Goal: Task Accomplishment & Management: Complete application form

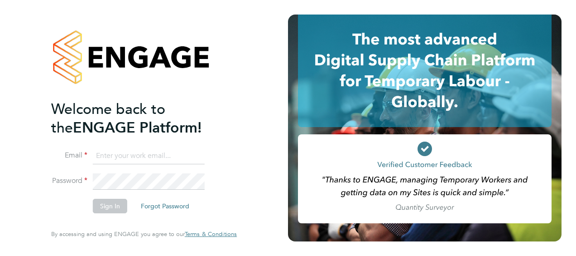
type input "[PERSON_NAME][EMAIL_ADDRESS][DOMAIN_NAME]"
click at [109, 206] on button "Sign In" at bounding box center [110, 205] width 34 height 14
click at [109, 206] on div "Sorry, we are having problems connecting to our services." at bounding box center [144, 128] width 288 height 256
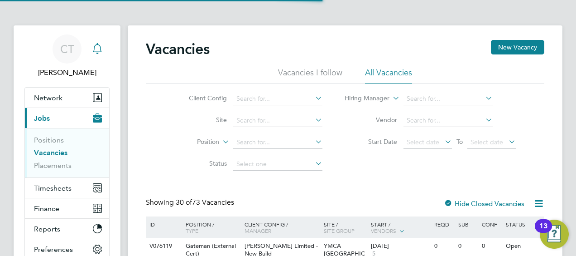
click at [99, 55] on div "Main navigation" at bounding box center [97, 49] width 18 height 18
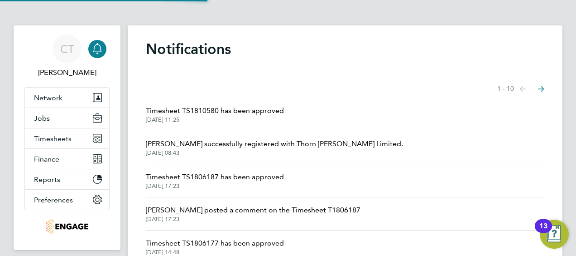
click at [102, 55] on div "Main navigation" at bounding box center [97, 49] width 18 height 18
click at [53, 97] on span "Network" at bounding box center [48, 97] width 29 height 9
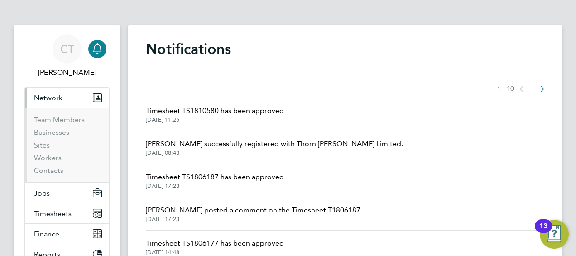
click at [49, 99] on span "Network" at bounding box center [48, 97] width 29 height 9
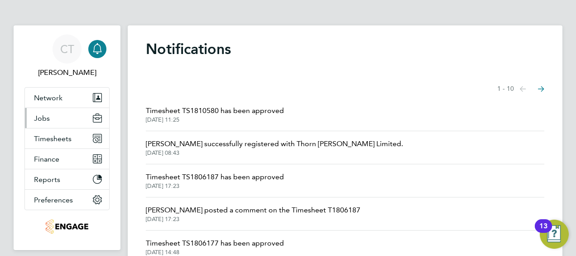
click at [49, 124] on button "Jobs" at bounding box center [67, 118] width 84 height 20
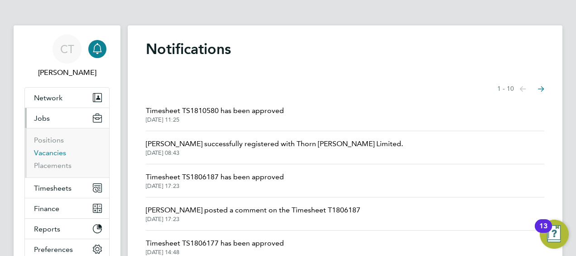
click at [53, 150] on link "Vacancies" at bounding box center [50, 152] width 32 height 9
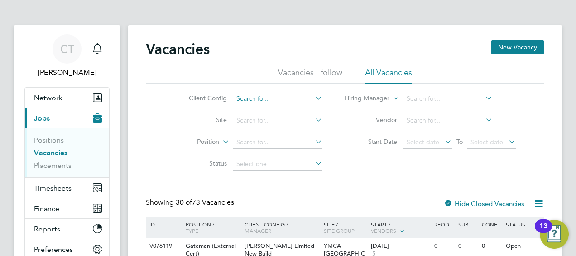
click at [259, 101] on input at bounding box center [277, 98] width 89 height 13
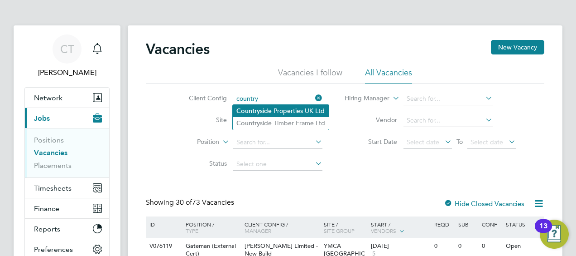
click at [270, 114] on li "Country side Properties UK Ltd" at bounding box center [281, 111] width 96 height 12
type input "Countryside Properties UK Ltd"
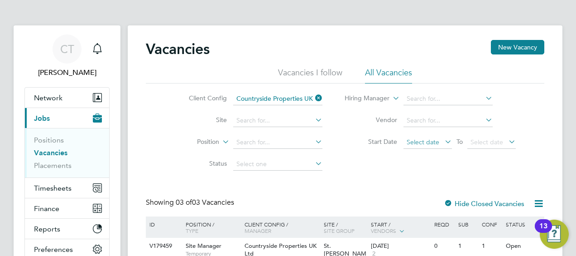
click at [422, 137] on span "Select date" at bounding box center [428, 142] width 48 height 12
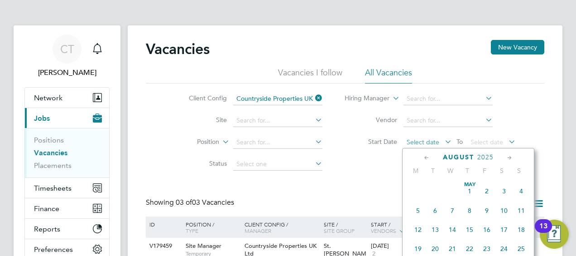
scroll to position [350, 0]
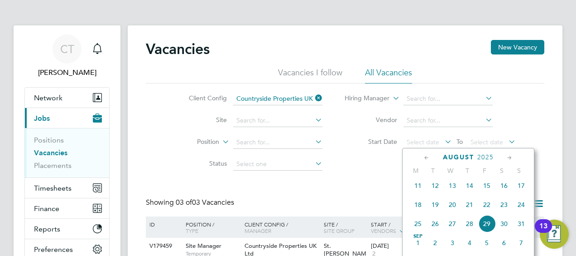
click at [420, 226] on span "25" at bounding box center [418, 223] width 17 height 17
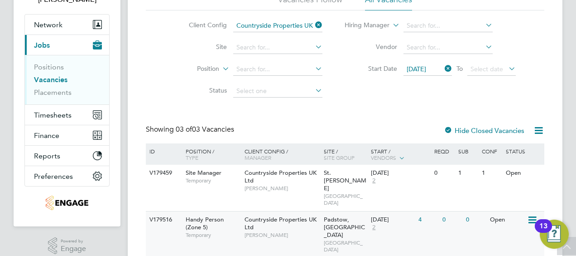
scroll to position [130, 0]
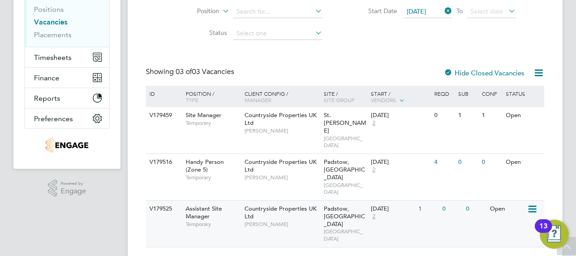
click at [322, 209] on div "Padstow, Bestwood NORTH EAST MIDS" at bounding box center [346, 223] width 48 height 46
click at [251, 212] on div "Countryside Properties UK Ltd Calum Madden" at bounding box center [281, 215] width 79 height 31
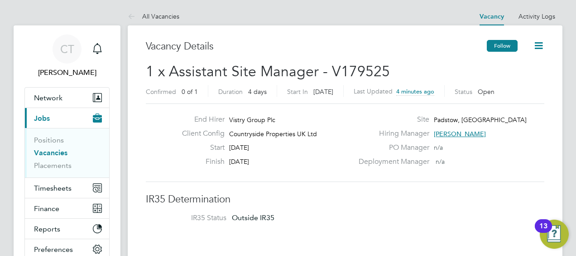
click at [499, 43] on button "Follow" at bounding box center [502, 46] width 31 height 12
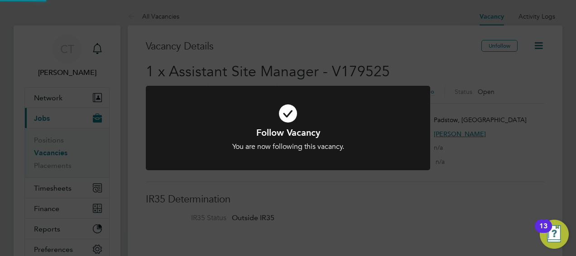
click at [543, 43] on div "Follow Vacancy You are now following this vacancy. Cancel Okay" at bounding box center [288, 128] width 576 height 256
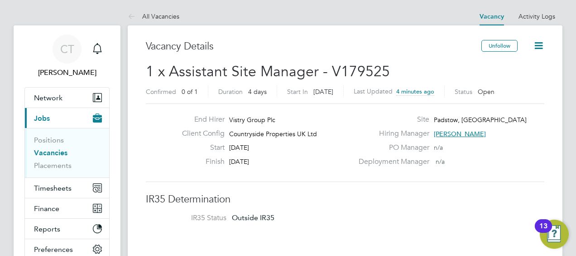
click at [537, 49] on icon at bounding box center [538, 45] width 11 height 11
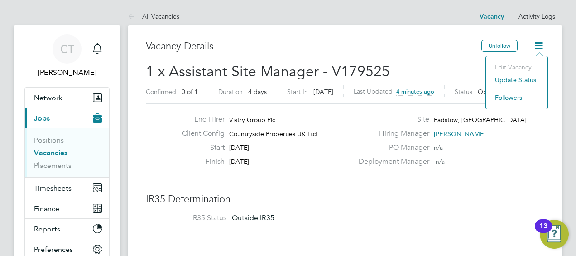
click at [449, 65] on h2 "1 x Assistant Site Manager - V179525 Confirmed 0 of 1 Duration 4 days Start In …" at bounding box center [345, 81] width 399 height 38
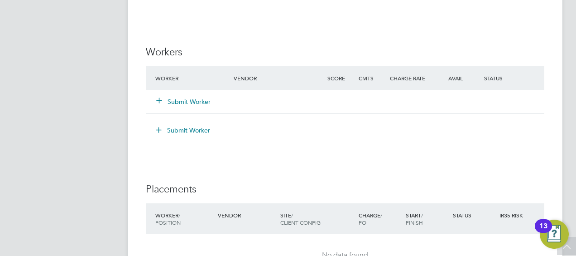
scroll to position [762, 0]
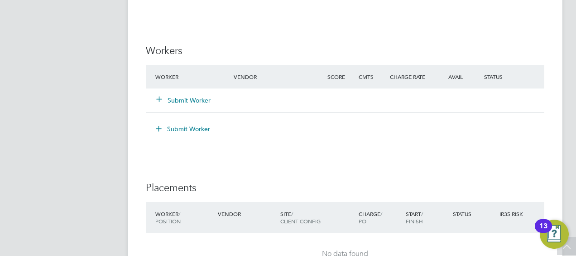
click at [187, 100] on button "Submit Worker" at bounding box center [184, 100] width 54 height 9
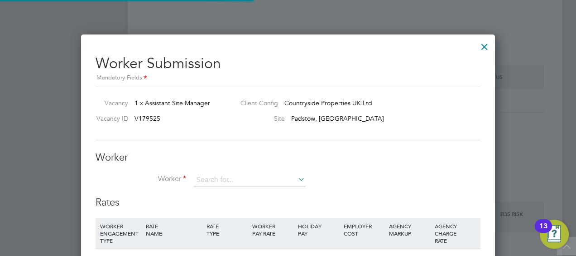
scroll to position [5, 5]
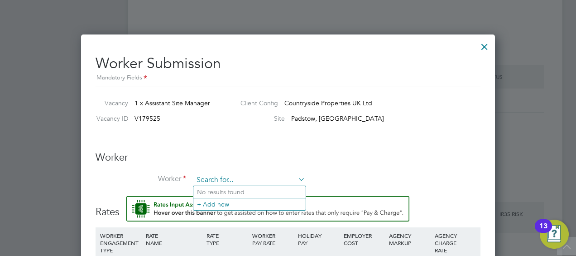
click at [216, 176] on input at bounding box center [249, 180] width 112 height 14
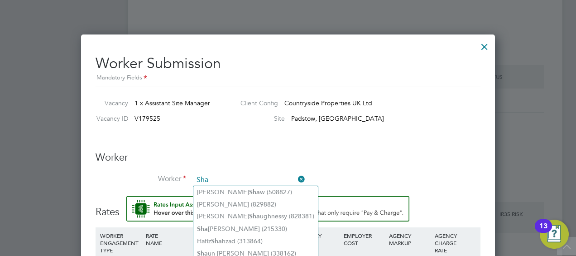
type input "Sha"
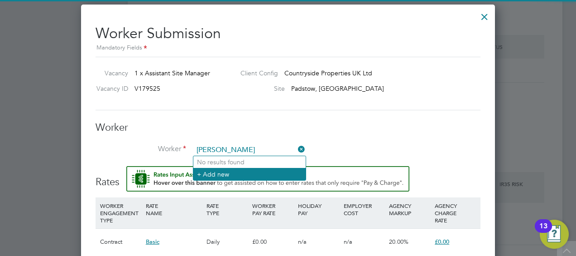
type input "Shakti Singh"
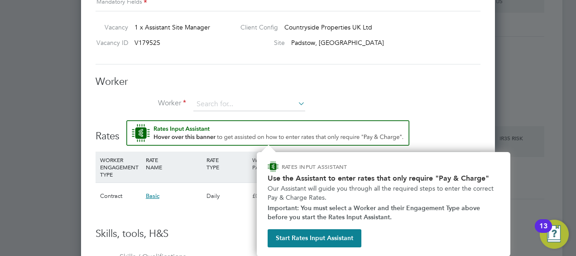
click at [220, 172] on div "Rates WORKER ENGAGEMENT TYPE RATE NAME RATE TYPE WORKER PAY RATE HOLIDAY PAY EM…" at bounding box center [288, 173] width 385 height 107
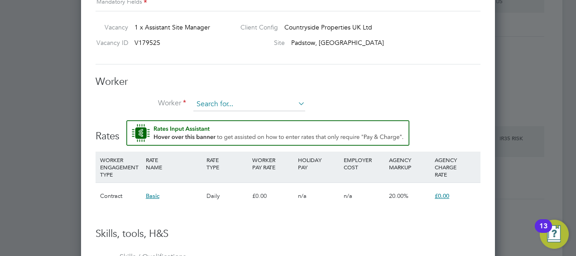
click at [255, 101] on input at bounding box center [249, 104] width 112 height 14
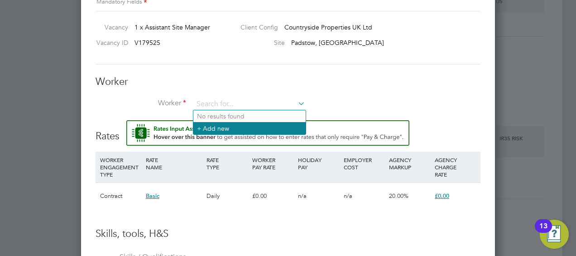
click at [221, 132] on li "+ Add new" at bounding box center [249, 128] width 112 height 12
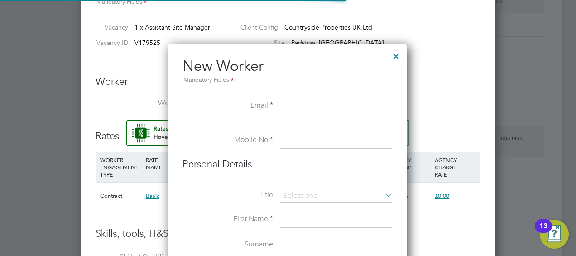
scroll to position [767, 240]
click at [298, 99] on input at bounding box center [336, 106] width 112 height 16
paste input "mrgbsingh@outlook.com"
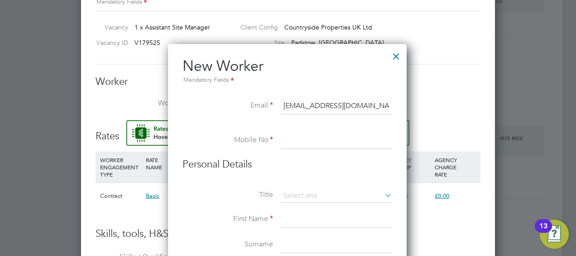
type input "mrgbsingh@outlook.com"
click at [274, 150] on li "Mobile No" at bounding box center [288, 144] width 210 height 25
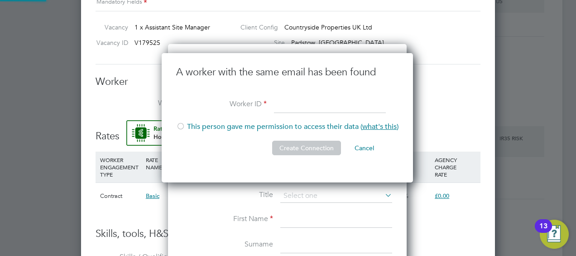
scroll to position [130, 253]
click at [238, 126] on li "This person gave me permission to access their data ( what's this )" at bounding box center [287, 131] width 222 height 19
click at [369, 149] on button "Cancel" at bounding box center [365, 147] width 34 height 14
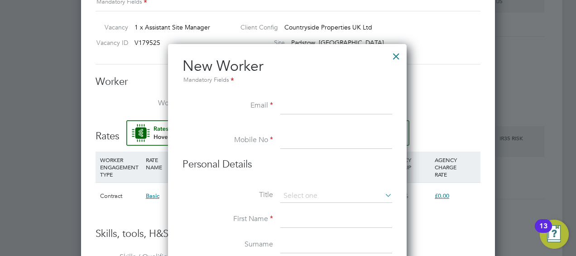
click at [289, 109] on input at bounding box center [336, 106] width 112 height 16
click at [291, 145] on input at bounding box center [336, 140] width 112 height 16
paste input "7888 607181"
type input "7888 607181"
click at [297, 101] on input at bounding box center [336, 106] width 112 height 16
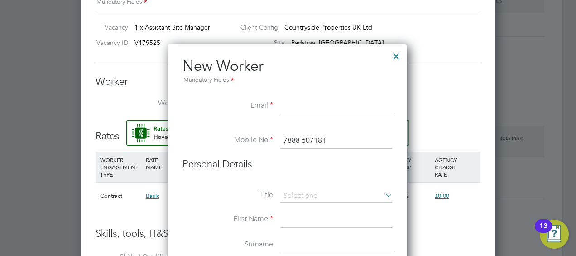
paste input "mrgbsingh@outlook.com"
type input "mrgbsingh@outlook.com"
click at [238, 112] on li "Email mrgbsingh@outlook.com" at bounding box center [288, 110] width 210 height 25
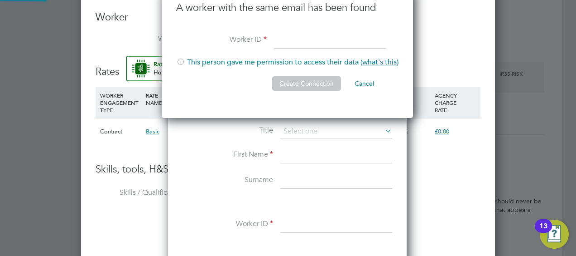
scroll to position [903, 0]
click at [299, 128] on input at bounding box center [336, 131] width 112 height 14
click at [296, 143] on li "Mr" at bounding box center [336, 142] width 112 height 12
type input "Mr"
click at [287, 154] on input at bounding box center [336, 154] width 112 height 16
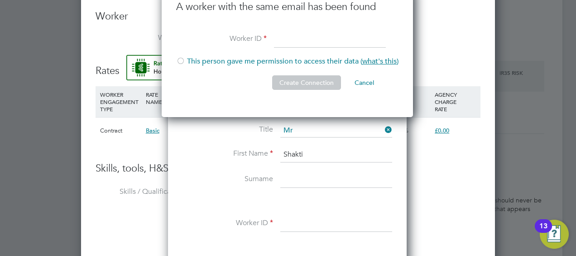
type input "Shakti"
click at [294, 182] on input at bounding box center [336, 179] width 112 height 16
type input "Singh"
click at [290, 218] on input at bounding box center [336, 223] width 112 height 16
paste input "424796"
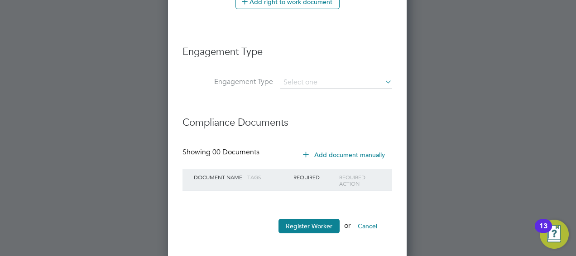
scroll to position [1392, 0]
type input "424796"
click at [301, 227] on button "Register Worker" at bounding box center [309, 225] width 61 height 14
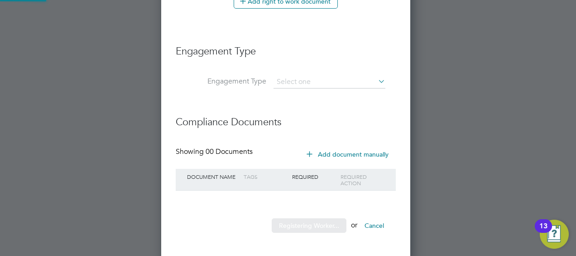
scroll to position [0, 0]
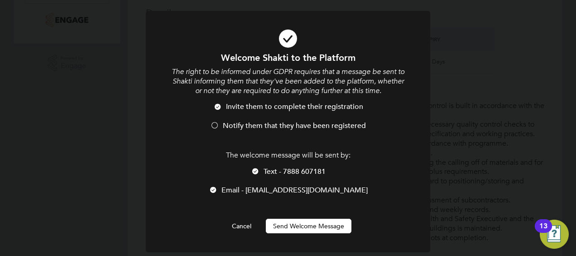
click at [253, 130] on span "Notify them that they have been registered" at bounding box center [294, 125] width 143 height 9
click at [303, 228] on button "Send Welcome Message" at bounding box center [309, 225] width 86 height 14
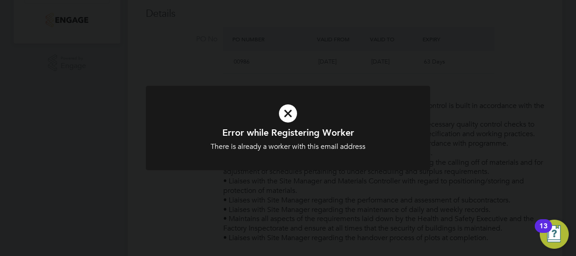
click at [327, 140] on div "Error while Registering Worker There is already a worker with this email addres…" at bounding box center [288, 138] width 236 height 25
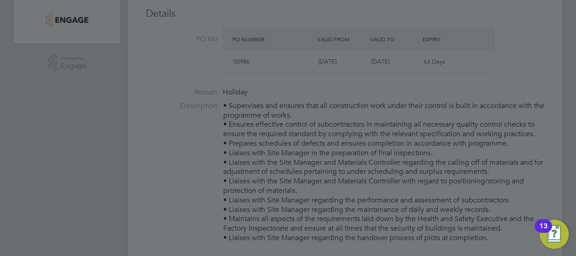
click at [356, 136] on div at bounding box center [288, 128] width 576 height 256
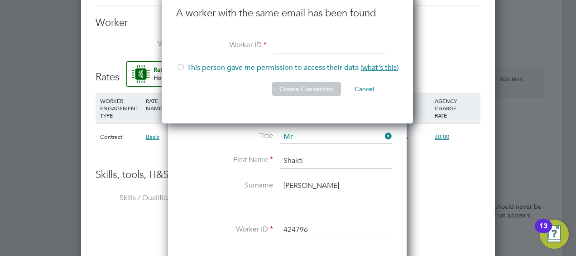
scroll to position [862, 0]
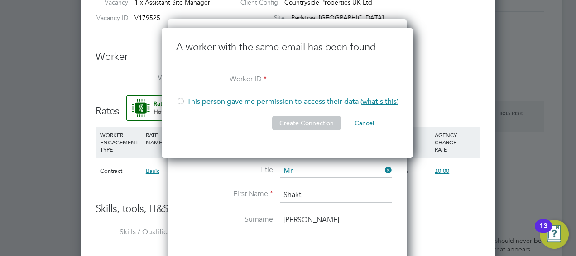
click at [241, 187] on li "First Name Shakti" at bounding box center [288, 199] width 210 height 25
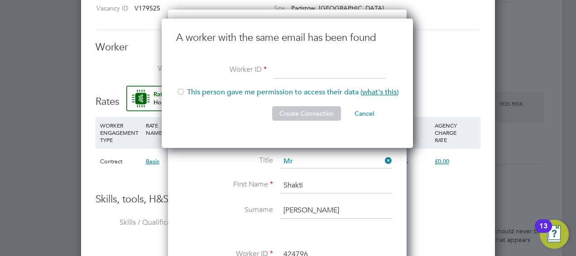
scroll to position [871, 0]
click at [222, 92] on li "This person gave me permission to access their data ( what's this )" at bounding box center [287, 97] width 222 height 19
click at [309, 116] on button "Create Connection" at bounding box center [306, 113] width 69 height 14
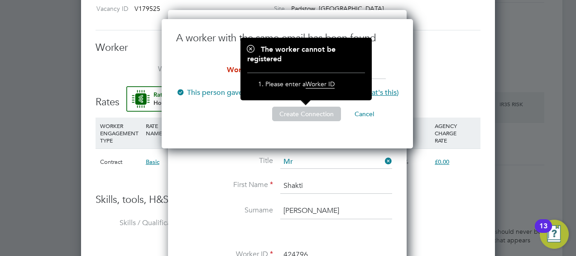
click at [210, 102] on li "This person gave me permission to access their data ( what's this )" at bounding box center [287, 97] width 222 height 19
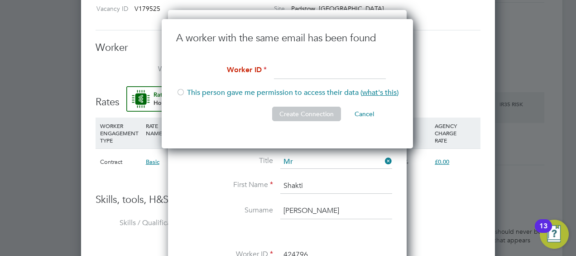
click at [280, 68] on input at bounding box center [330, 71] width 112 height 16
paste input "424796"
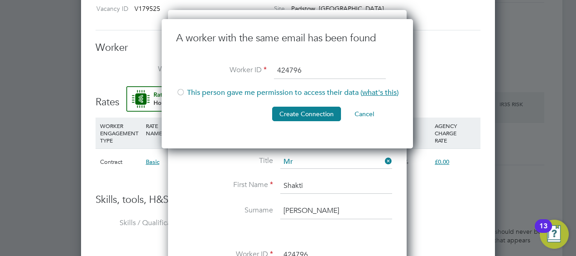
type input "424796"
click at [182, 90] on div at bounding box center [180, 92] width 9 height 9
click at [303, 114] on button "Create Connection" at bounding box center [306, 113] width 69 height 14
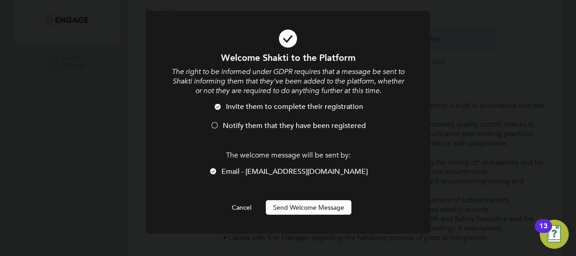
click at [238, 124] on span "Notify them that they have been registered" at bounding box center [294, 125] width 143 height 9
click at [301, 207] on button "Send Welcome Message" at bounding box center [309, 207] width 86 height 14
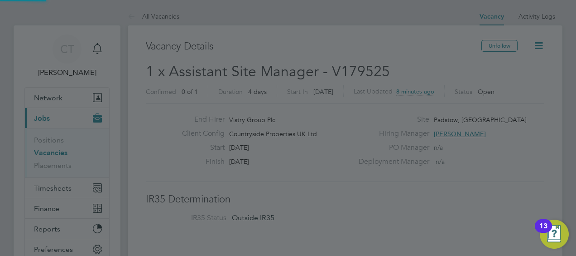
scroll to position [256, 0]
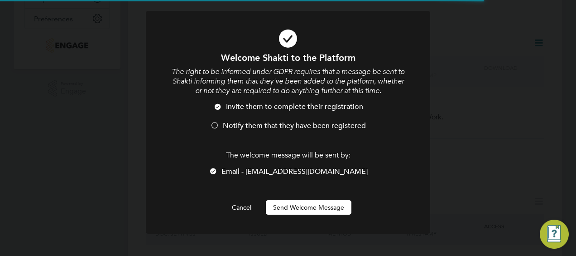
scroll to position [5, 5]
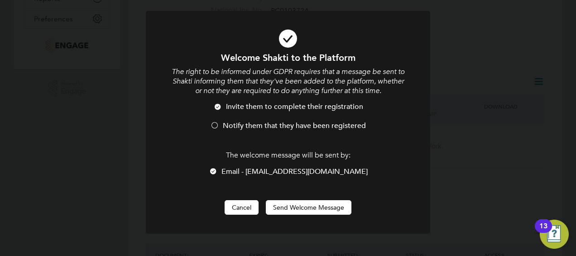
click at [248, 208] on button "Cancel" at bounding box center [242, 207] width 34 height 14
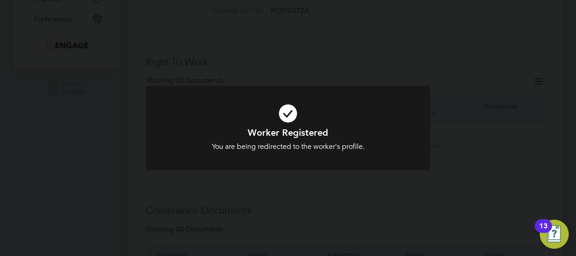
click at [322, 153] on div at bounding box center [288, 128] width 285 height 85
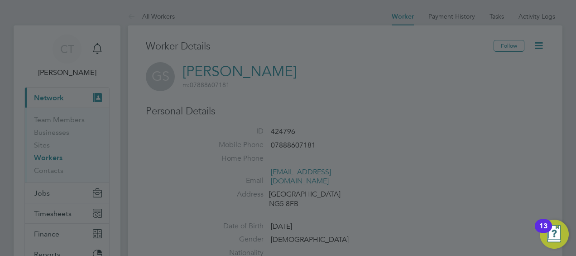
scroll to position [0, 0]
click at [220, 78] on div at bounding box center [288, 128] width 576 height 256
click at [330, 77] on div at bounding box center [288, 128] width 576 height 256
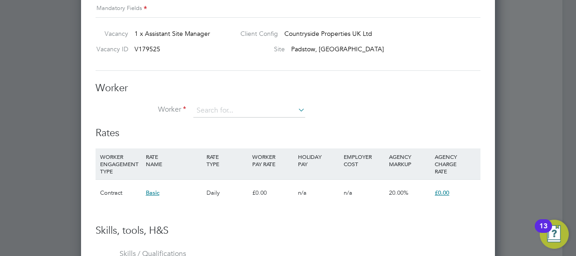
scroll to position [832, 0]
click at [225, 108] on input at bounding box center [249, 110] width 112 height 14
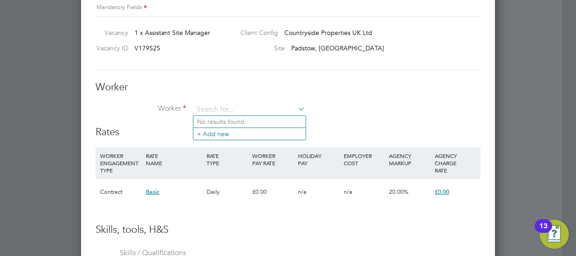
type input "S"
type input "Gh"
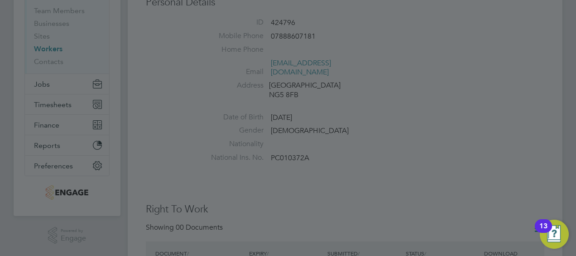
scroll to position [104, 0]
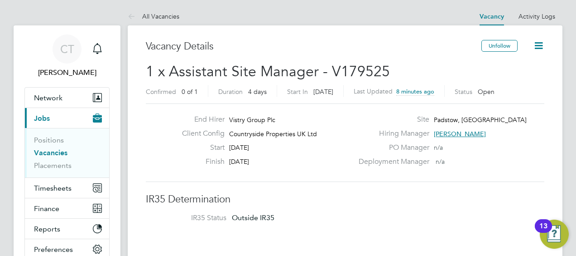
click at [541, 42] on icon at bounding box center [538, 45] width 11 height 11
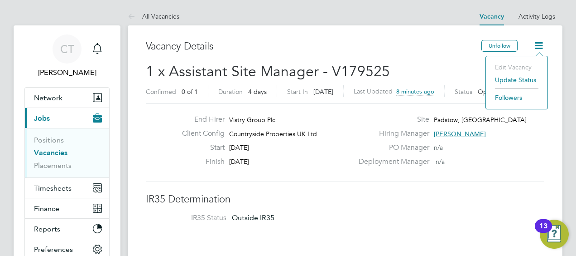
click at [319, 116] on div "End Hirer Vistry Group Plc" at bounding box center [264, 122] width 179 height 14
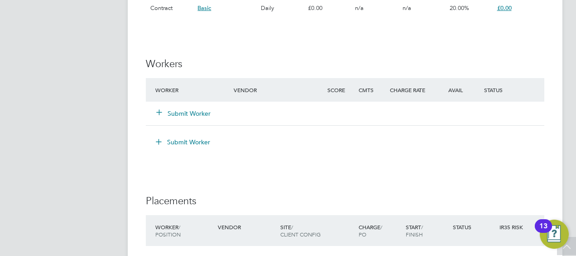
scroll to position [745, 0]
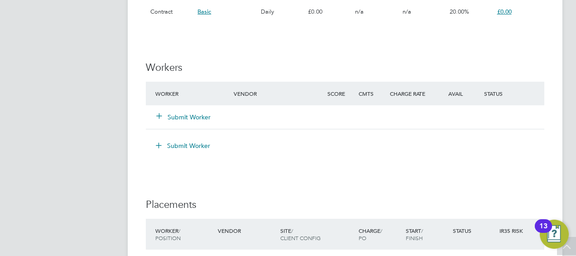
click at [181, 117] on button "Submit Worker" at bounding box center [184, 116] width 54 height 9
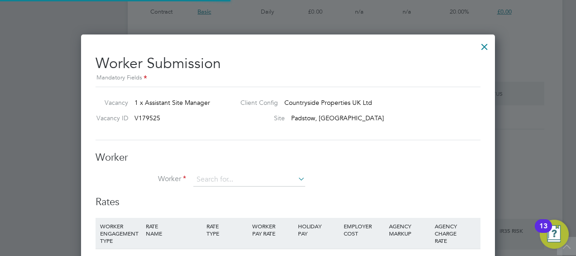
scroll to position [5, 5]
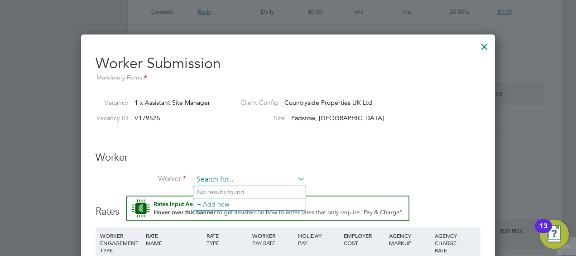
click at [210, 174] on input at bounding box center [249, 180] width 112 height 14
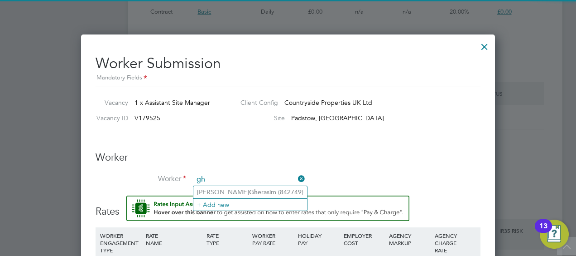
type input "g"
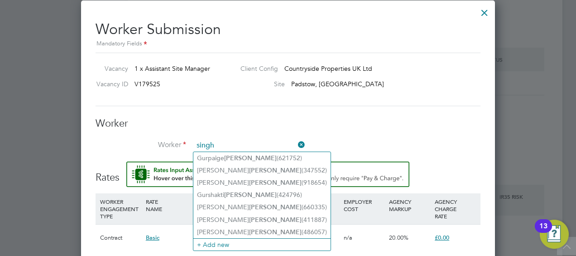
scroll to position [779, 0]
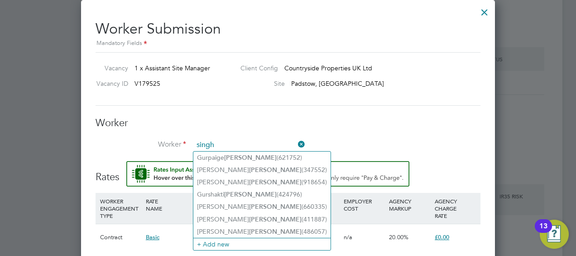
type input "singh"
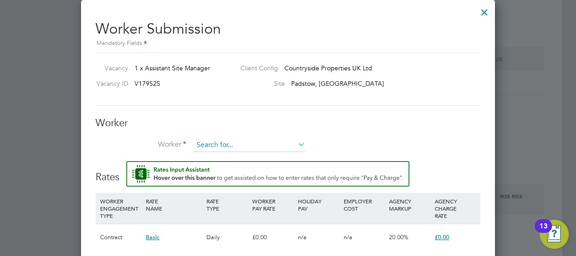
click at [214, 143] on input at bounding box center [249, 145] width 112 height 14
paste input "424796"
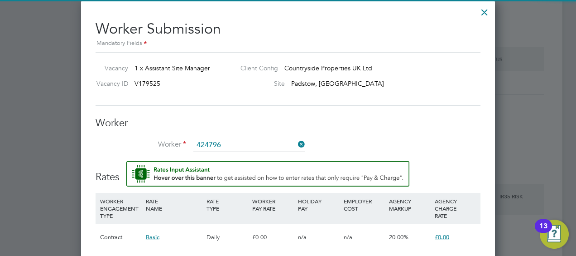
click at [236, 155] on li "Gurshakti Singh ( 424796 )" at bounding box center [249, 157] width 112 height 12
type input "Gurshakti Singh (424796)"
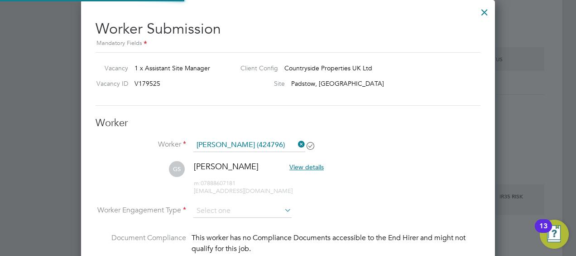
scroll to position [5, 5]
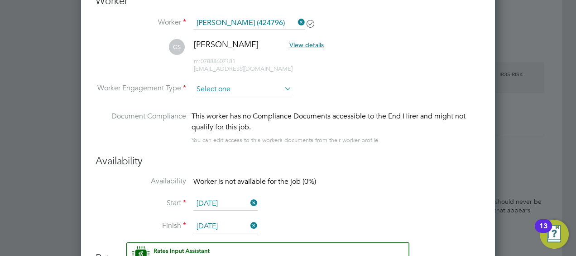
click at [248, 92] on input at bounding box center [242, 89] width 98 height 14
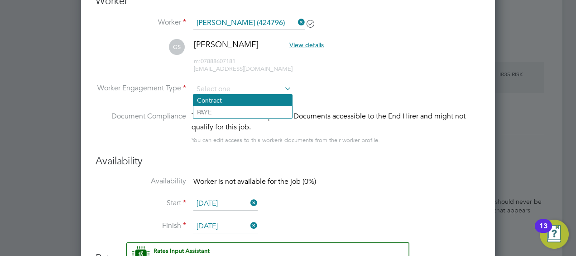
click at [228, 97] on li "Contract" at bounding box center [242, 100] width 99 height 12
type input "Contract"
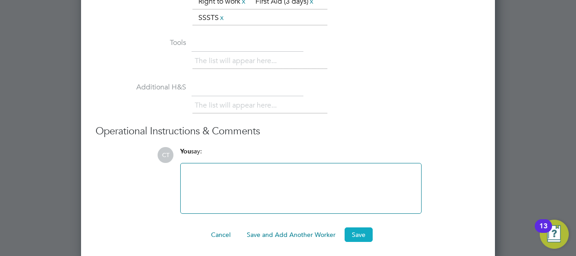
click at [365, 229] on button "Save" at bounding box center [359, 234] width 28 height 14
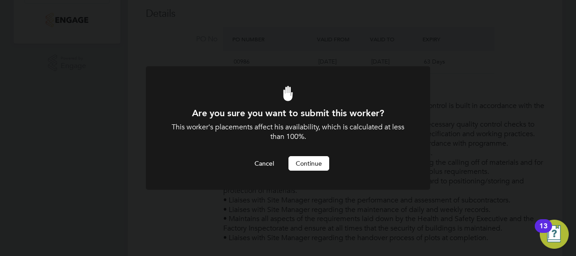
click at [312, 164] on button "Continue" at bounding box center [309, 163] width 41 height 14
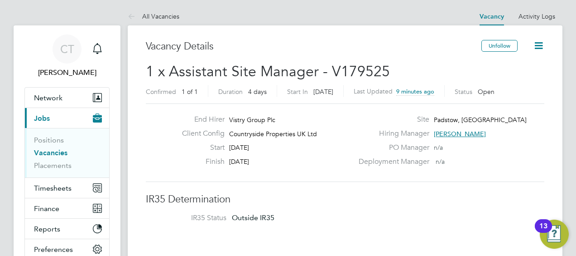
click at [536, 43] on icon at bounding box center [538, 45] width 11 height 11
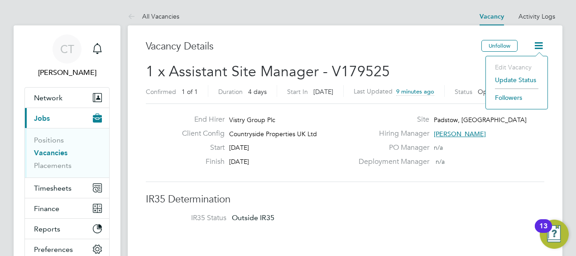
click at [498, 63] on li "Edit Vacancy" at bounding box center [517, 67] width 53 height 13
click at [411, 59] on div "Vacancy Details" at bounding box center [314, 51] width 336 height 22
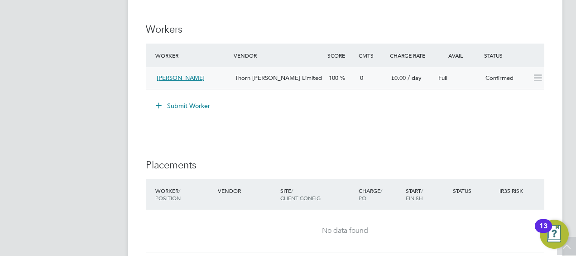
click at [189, 79] on span "[PERSON_NAME]" at bounding box center [181, 78] width 48 height 8
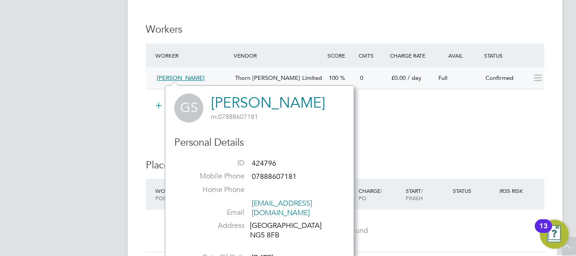
click at [338, 74] on span "100" at bounding box center [334, 78] width 10 height 8
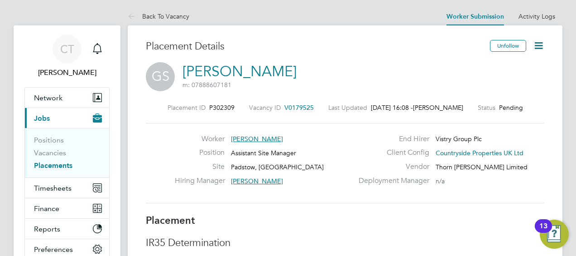
click at [533, 45] on icon at bounding box center [538, 45] width 11 height 11
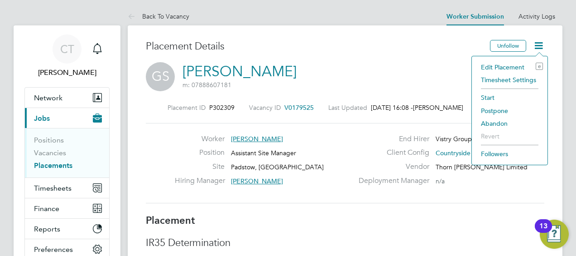
click at [495, 70] on li "Edit Placement e" at bounding box center [510, 67] width 67 height 13
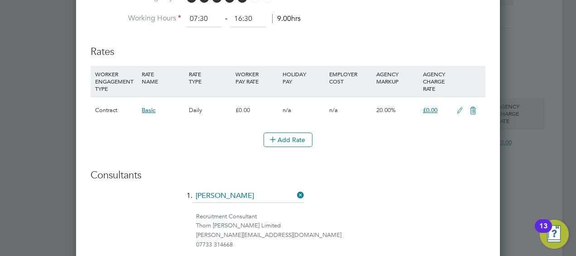
click at [301, 127] on li "WORKER ENGAGEMENT TYPE RATE NAME RATE TYPE WORKER PAY RATE HOLIDAY PAY EMPLOYER…" at bounding box center [288, 99] width 395 height 67
click at [280, 138] on button "Add Rate" at bounding box center [288, 139] width 49 height 14
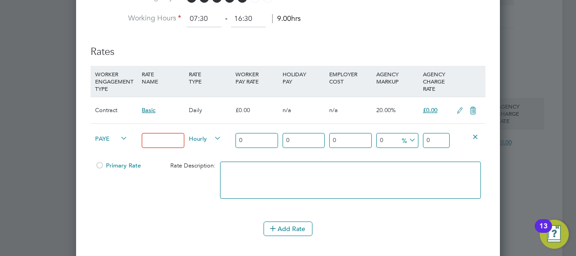
click at [245, 133] on input "0" at bounding box center [257, 140] width 42 height 15
click at [177, 139] on input at bounding box center [163, 140] width 42 height 15
click at [116, 137] on span "PAYE" at bounding box center [111, 138] width 33 height 10
click at [108, 142] on li "Contract" at bounding box center [110, 145] width 36 height 11
click at [166, 137] on input at bounding box center [163, 140] width 42 height 15
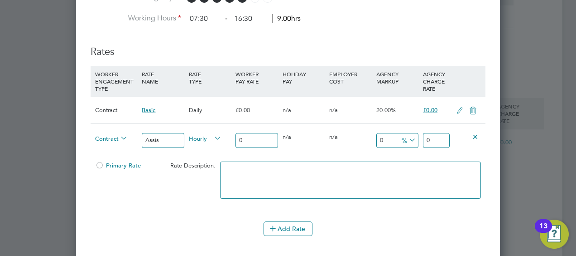
type input "Assistant Site Manager"
click at [202, 140] on div "Hourly" at bounding box center [210, 139] width 47 height 31
click at [204, 133] on span "Hourly" at bounding box center [205, 138] width 33 height 10
click at [206, 157] on li "DAILY" at bounding box center [205, 157] width 39 height 11
click at [245, 139] on input "0" at bounding box center [257, 140] width 42 height 15
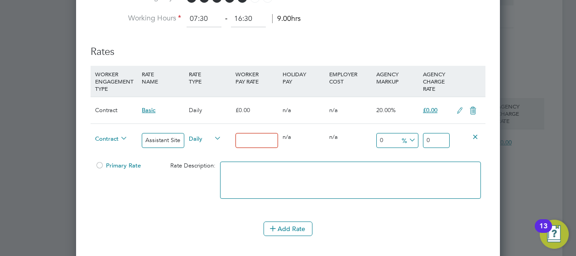
type input "2"
type input "25"
type input "250"
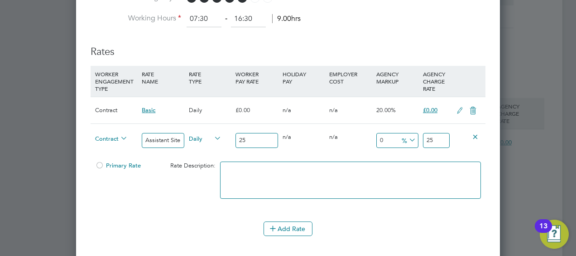
type input "250"
click at [324, 152] on div "Contract Assistant Site Manager Daily 250 0 n/a 0 n/a 0 0 % 250" at bounding box center [288, 140] width 395 height 34
click at [397, 134] on input "0" at bounding box center [398, 140] width 42 height 15
type input "1"
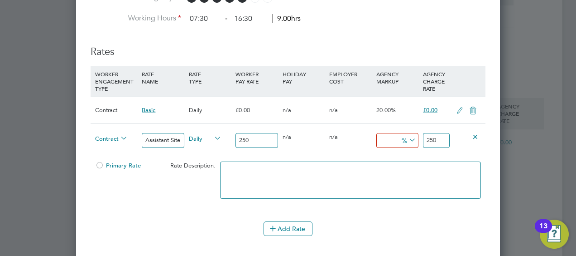
type input "252.5"
type input "17"
type input "292.5"
type input "17.5"
type input "293.75"
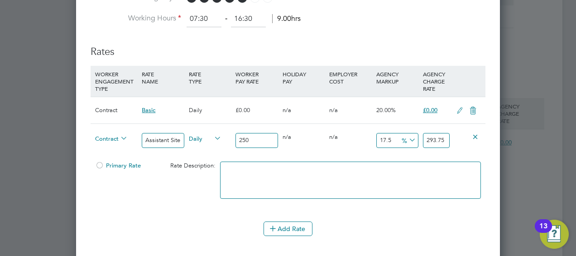
click at [400, 142] on input "17.5" at bounding box center [398, 140] width 42 height 15
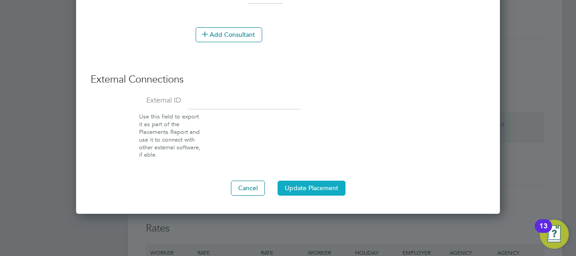
type input "17.5"
click at [320, 189] on button "Update Placement" at bounding box center [312, 187] width 68 height 14
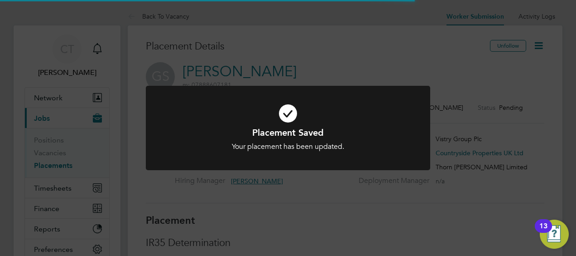
click at [388, 130] on h1 "Placement Saved" at bounding box center [288, 132] width 236 height 12
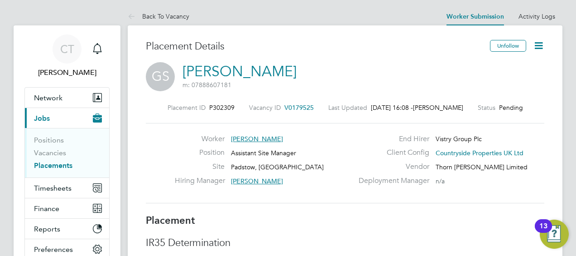
click at [539, 48] on icon at bounding box center [538, 45] width 11 height 11
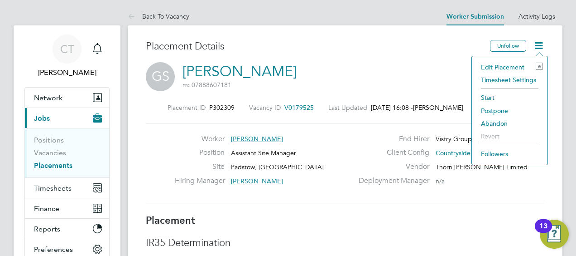
click at [496, 81] on li "Timesheet Settings" at bounding box center [510, 79] width 67 height 13
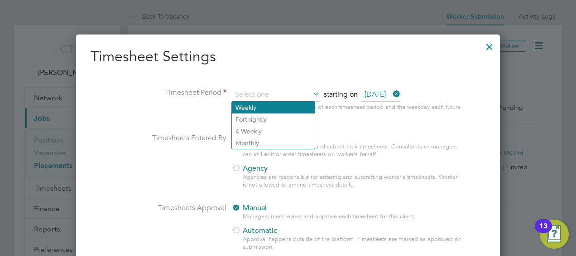
click at [253, 104] on li "Weekly" at bounding box center [273, 107] width 83 height 12
type input "Weekly"
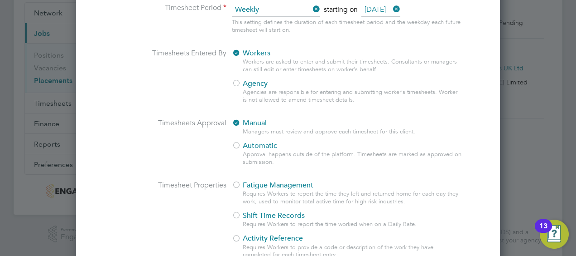
click at [243, 89] on div "Agencies are responsible for entering and submitting worker's timesheets. Worke…" at bounding box center [353, 95] width 220 height 15
click at [241, 86] on div at bounding box center [236, 83] width 9 height 9
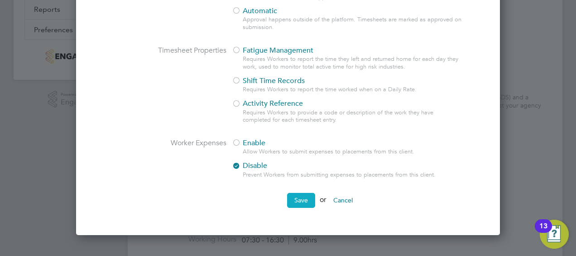
click at [303, 204] on button "Save" at bounding box center [301, 200] width 28 height 14
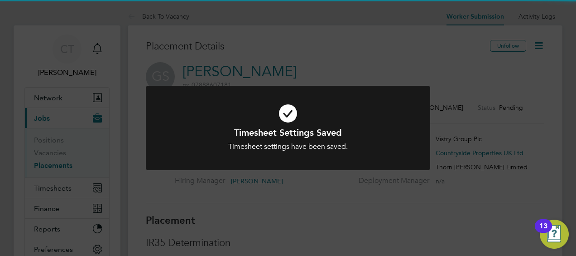
click at [290, 150] on div "Timesheet settings have been saved." at bounding box center [288, 147] width 236 height 10
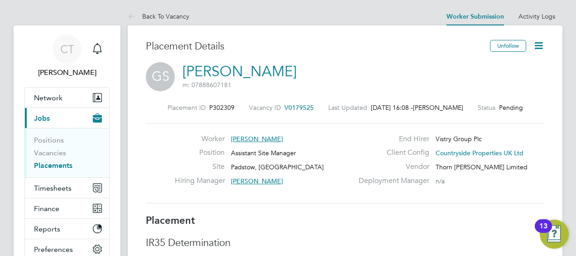
click at [52, 165] on link "Placements" at bounding box center [53, 165] width 39 height 9
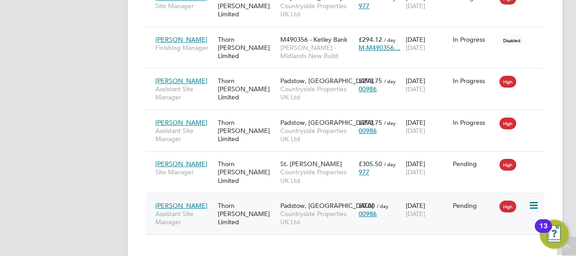
click at [198, 209] on span "Assistant Site Manager" at bounding box center [184, 217] width 58 height 16
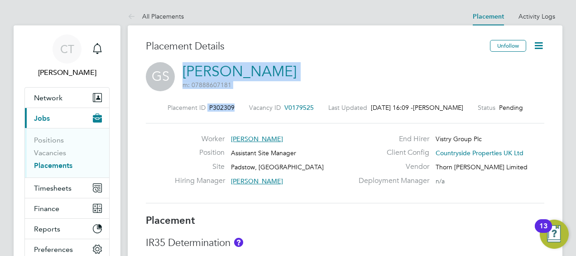
drag, startPoint x: 180, startPoint y: 69, endPoint x: 247, endPoint y: 95, distance: 71.9
click at [247, 95] on div "Placement Details Unfollow [PERSON_NAME] m: 07888607181 Placement ID P302309 Va…" at bounding box center [345, 127] width 399 height 174
drag, startPoint x: 247, startPoint y: 95, endPoint x: 318, endPoint y: 67, distance: 76.1
click at [318, 67] on div "[PERSON_NAME] m: 07888607181" at bounding box center [345, 77] width 399 height 31
